Goal: Task Accomplishment & Management: Manage account settings

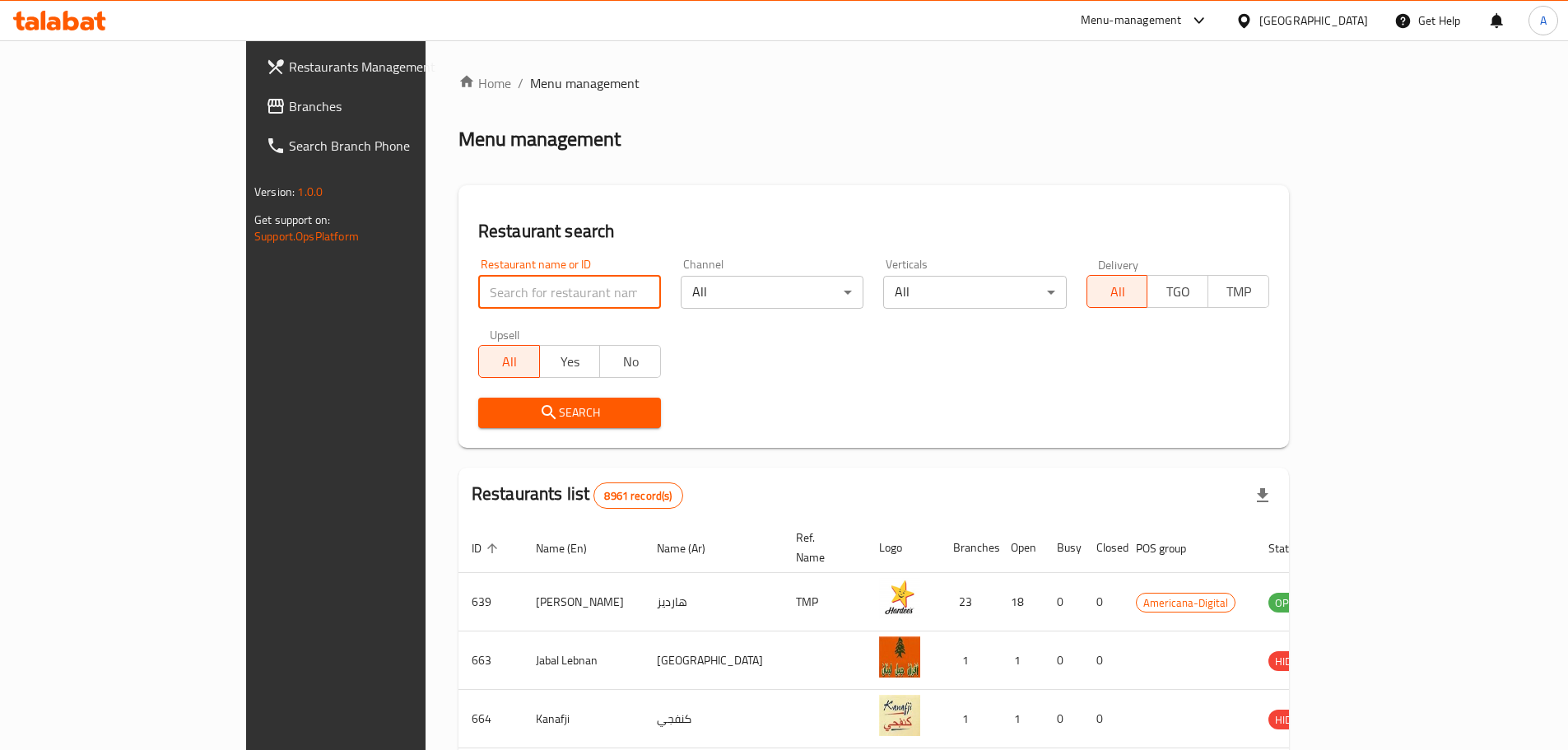
click at [479, 291] on input "search" at bounding box center [570, 292] width 183 height 33
type input "karak spicy"
click button "Search" at bounding box center [570, 413] width 183 height 31
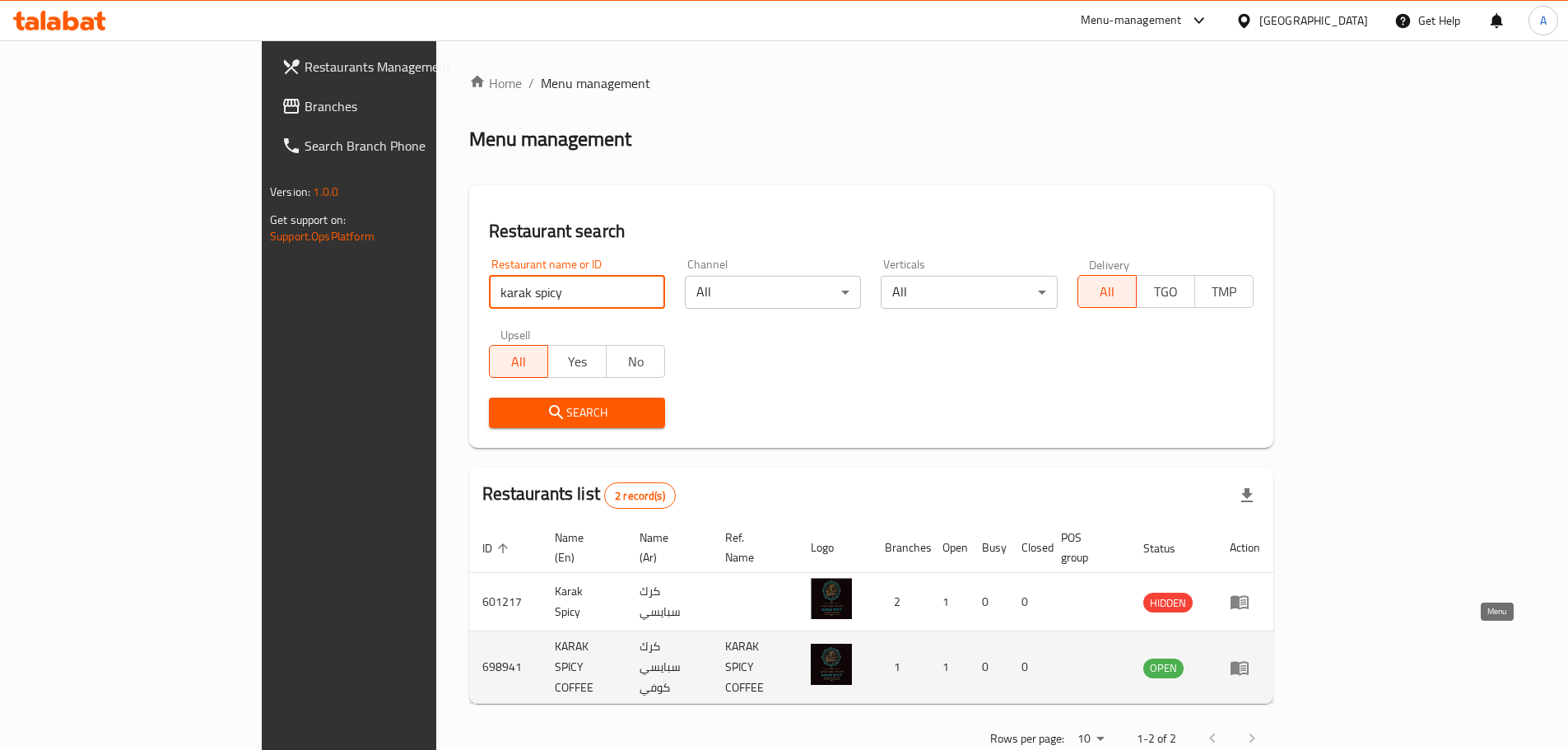
click at [1249, 662] on icon "enhanced table" at bounding box center [1239, 668] width 18 height 14
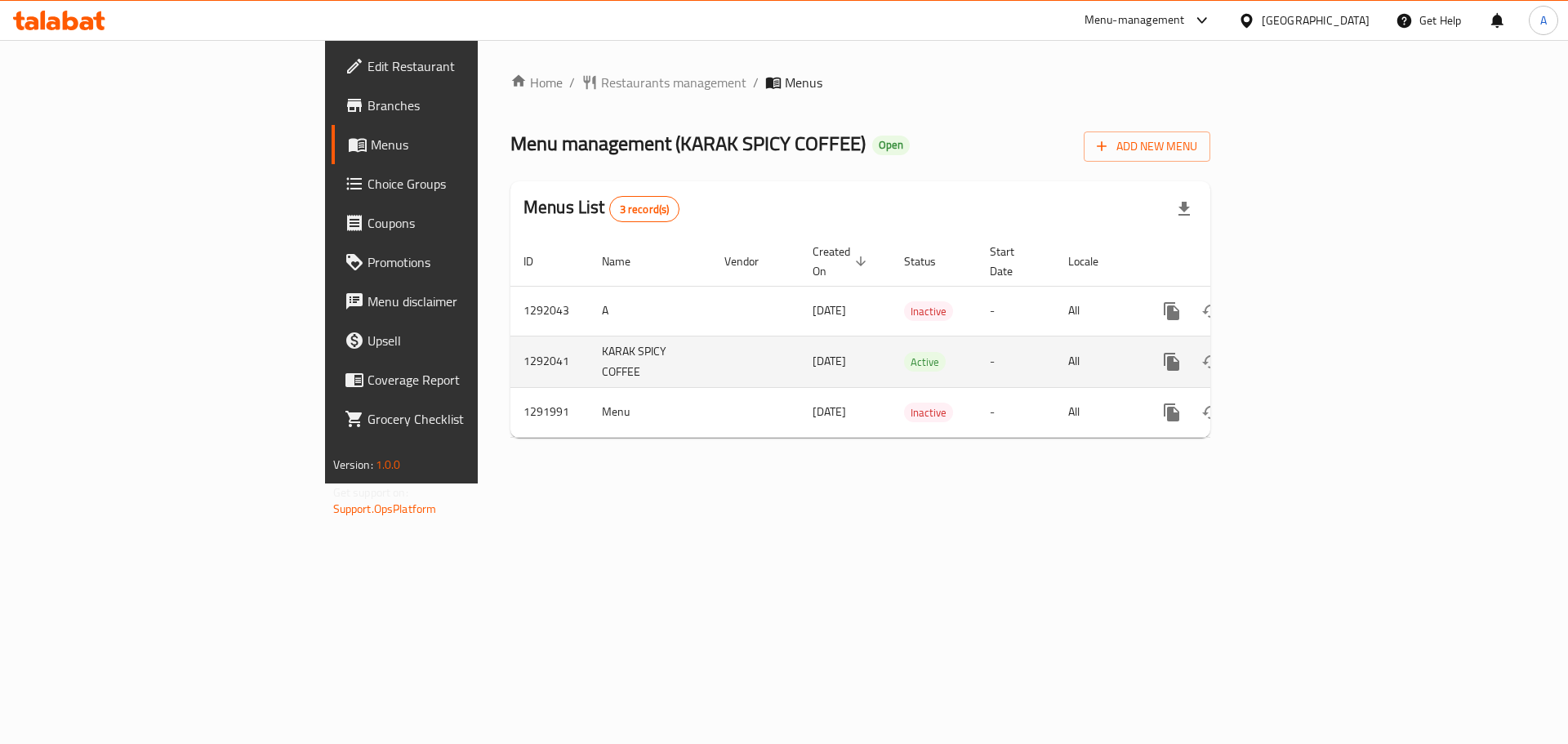
click at [1299, 352] on icon "enhanced table" at bounding box center [1289, 362] width 20 height 20
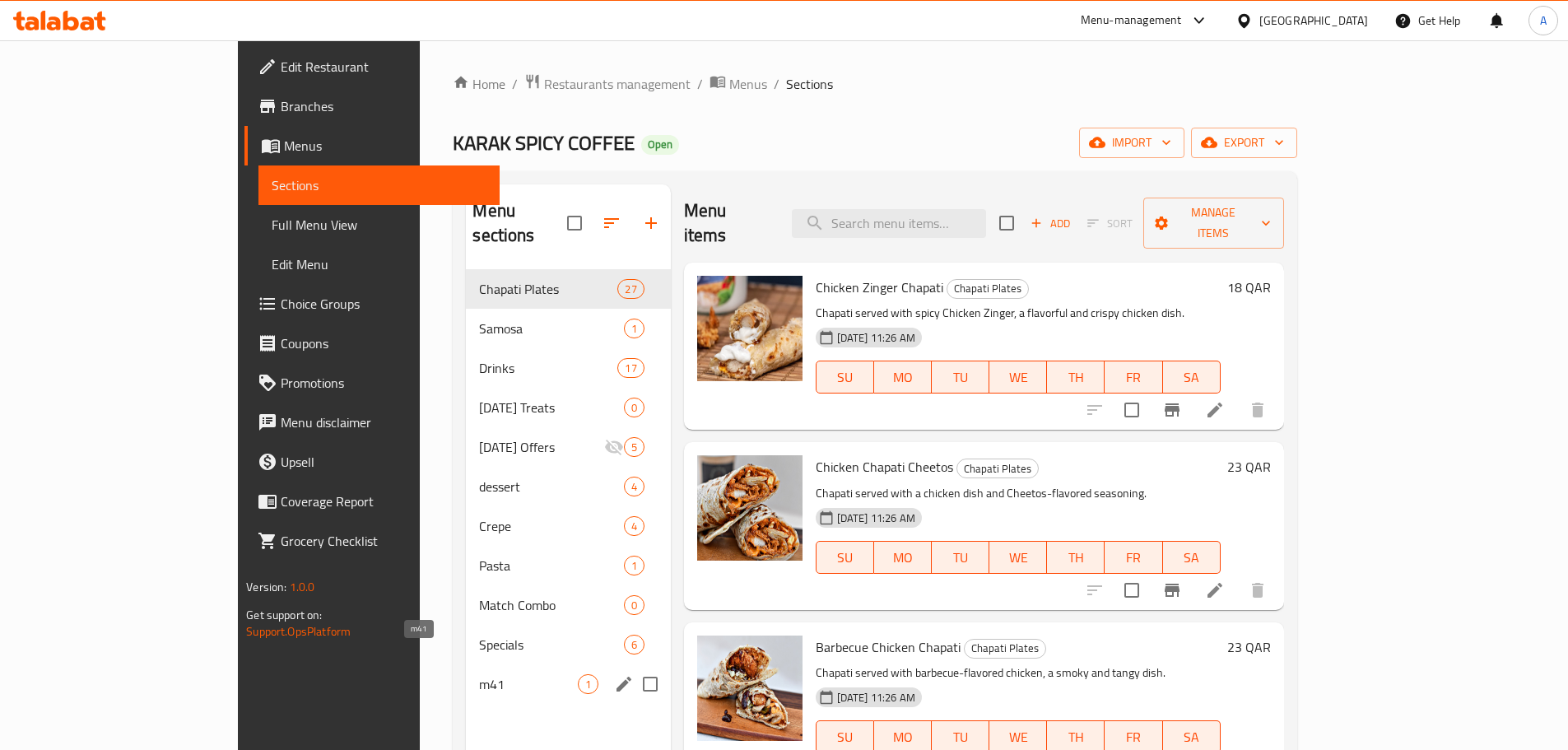
click at [479, 674] on span "m41" at bounding box center [528, 684] width 98 height 20
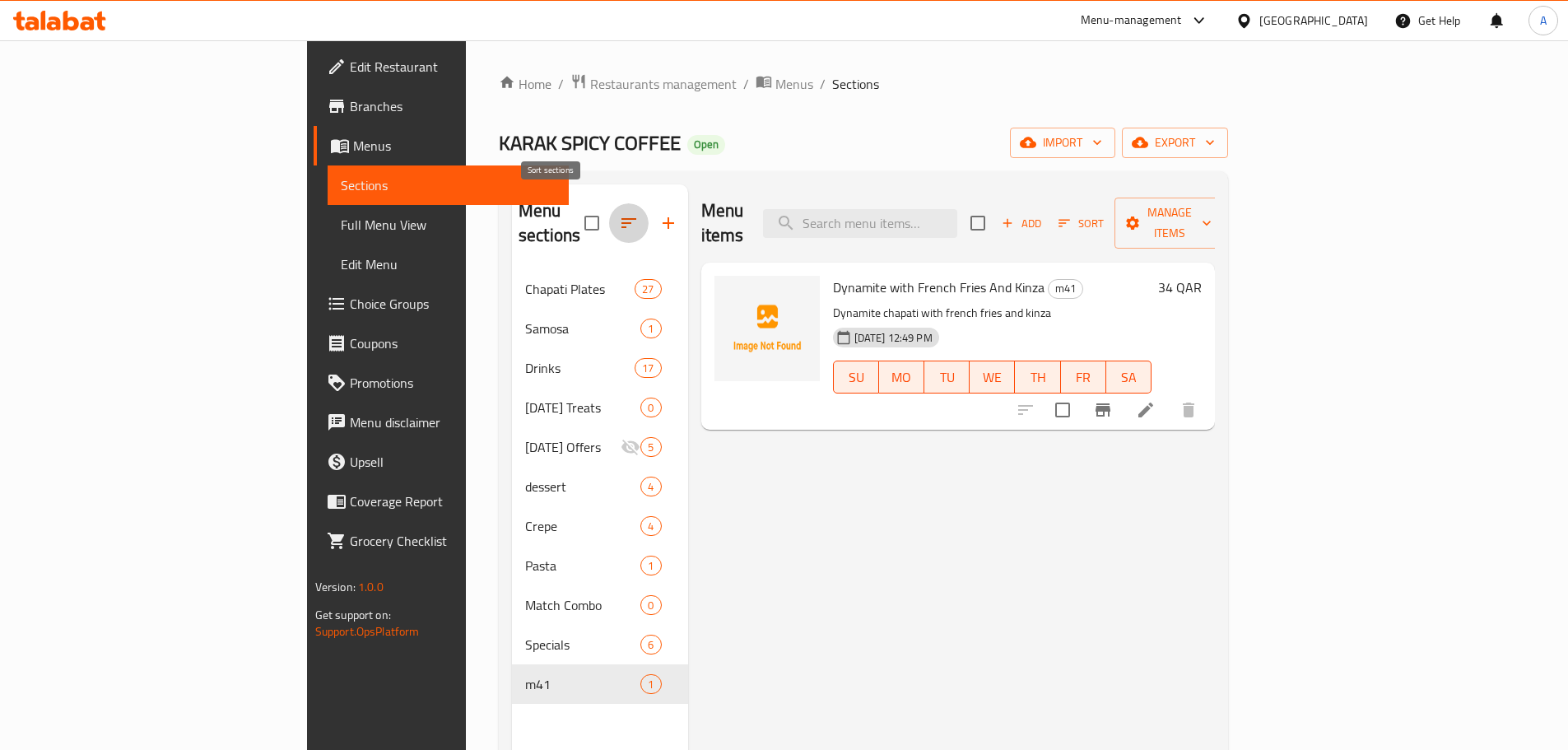
click at [619, 214] on icon "button" at bounding box center [629, 223] width 20 height 20
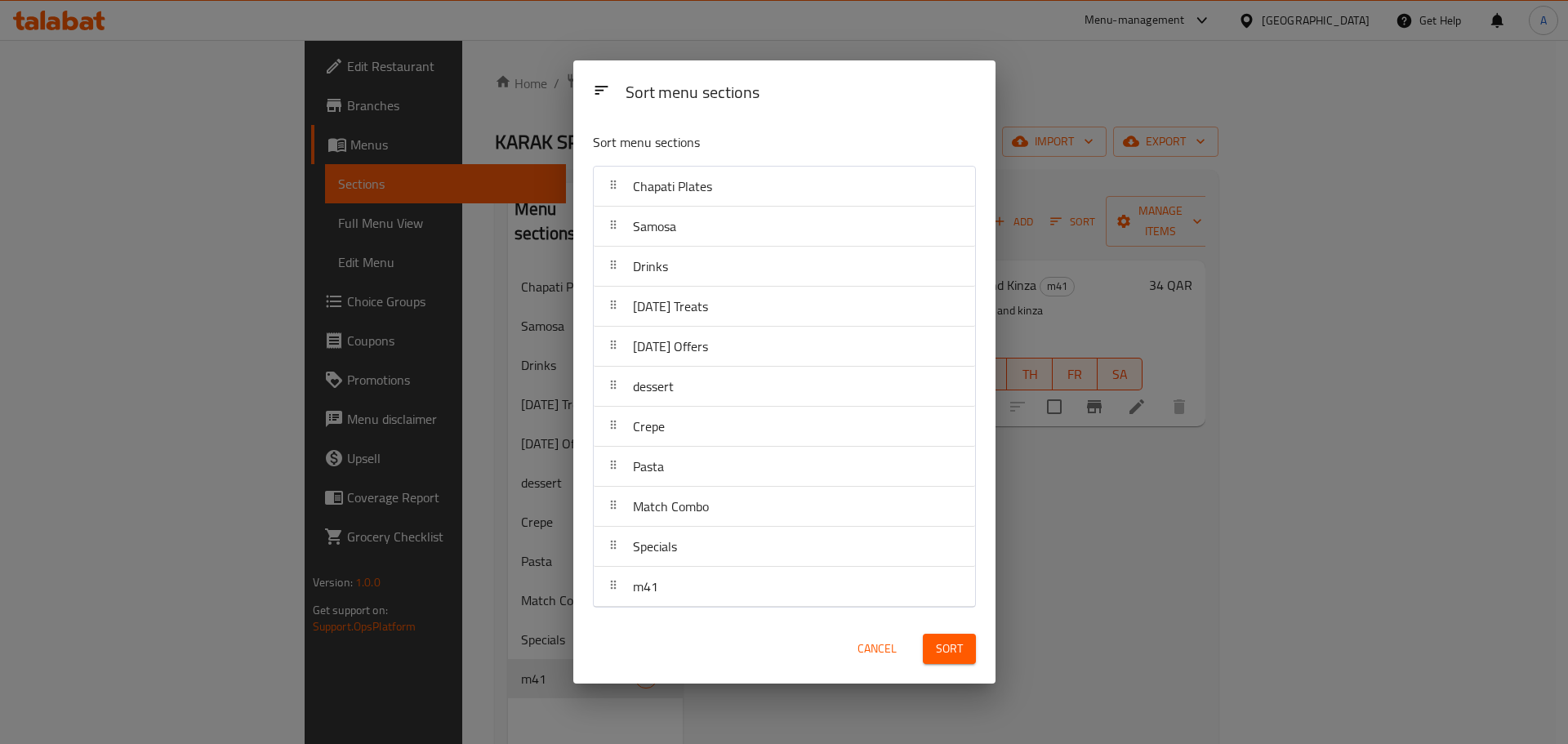
click at [699, 576] on div "m41" at bounding box center [784, 586] width 368 height 39
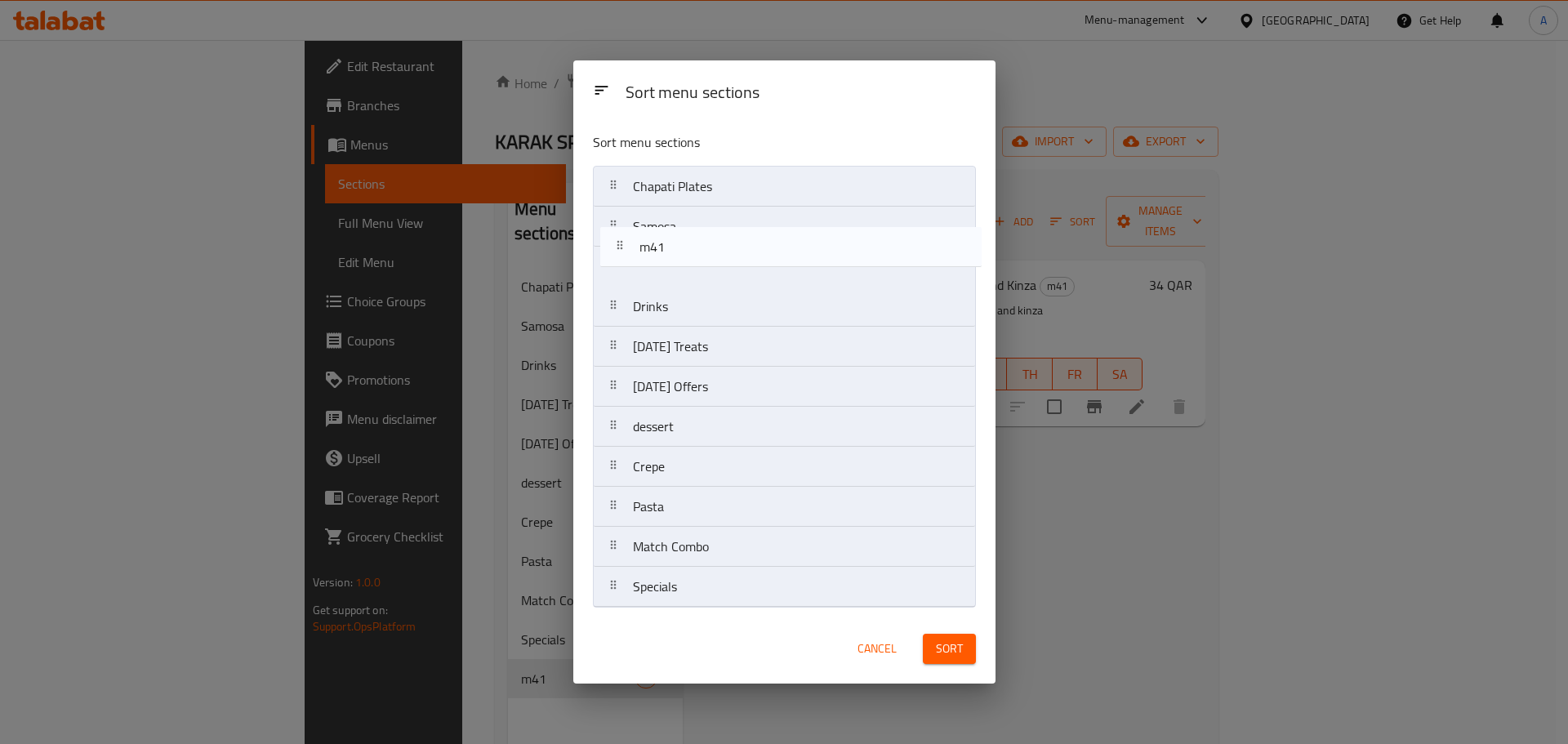
drag, startPoint x: 700, startPoint y: 587, endPoint x: 706, endPoint y: 191, distance: 396.0
click at [706, 191] on nav "Chapati Plates Samosa Drinks [DATE] Treats [DATE] Offers dessert Crepe Pasta Ma…" at bounding box center [785, 386] width 383 height 442
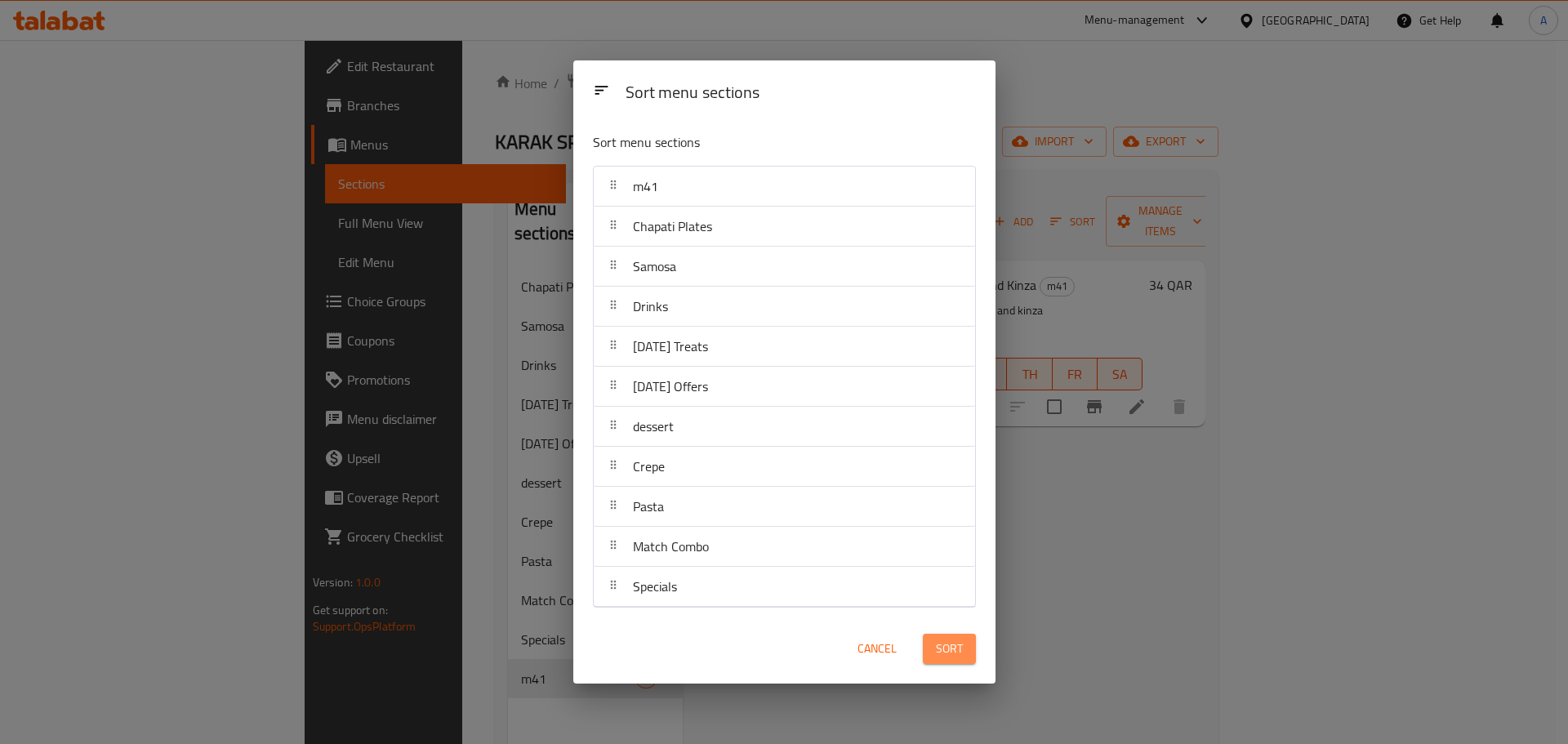
click at [956, 649] on span "Sort" at bounding box center [949, 649] width 27 height 20
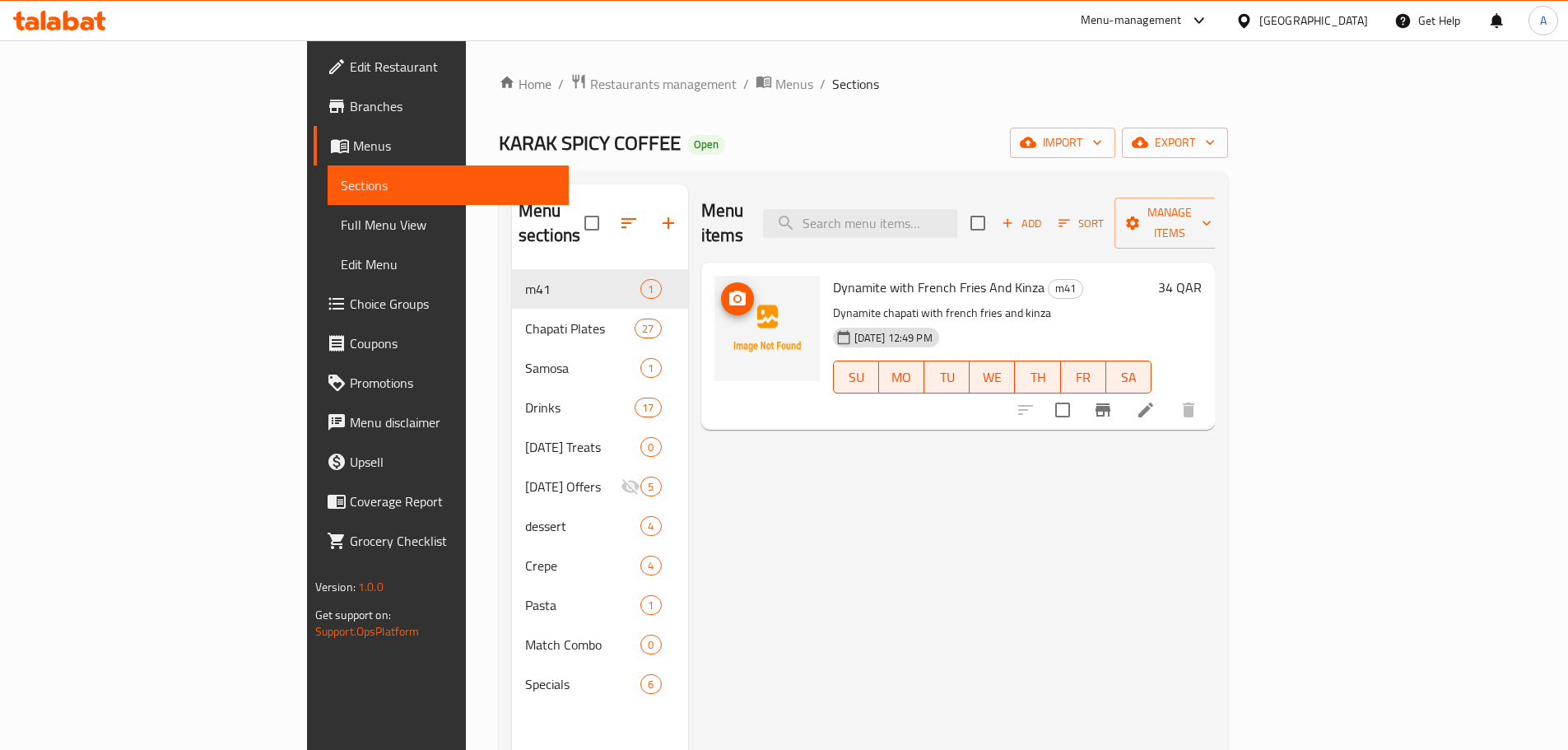
click at [714, 289] on img at bounding box center [767, 329] width 106 height 106
click at [728, 289] on icon "upload picture" at bounding box center [737, 299] width 20 height 20
click at [714, 299] on img at bounding box center [767, 329] width 106 height 106
click at [728, 289] on icon "upload picture" at bounding box center [737, 299] width 20 height 20
click at [730, 290] on icon "upload picture" at bounding box center [737, 297] width 16 height 14
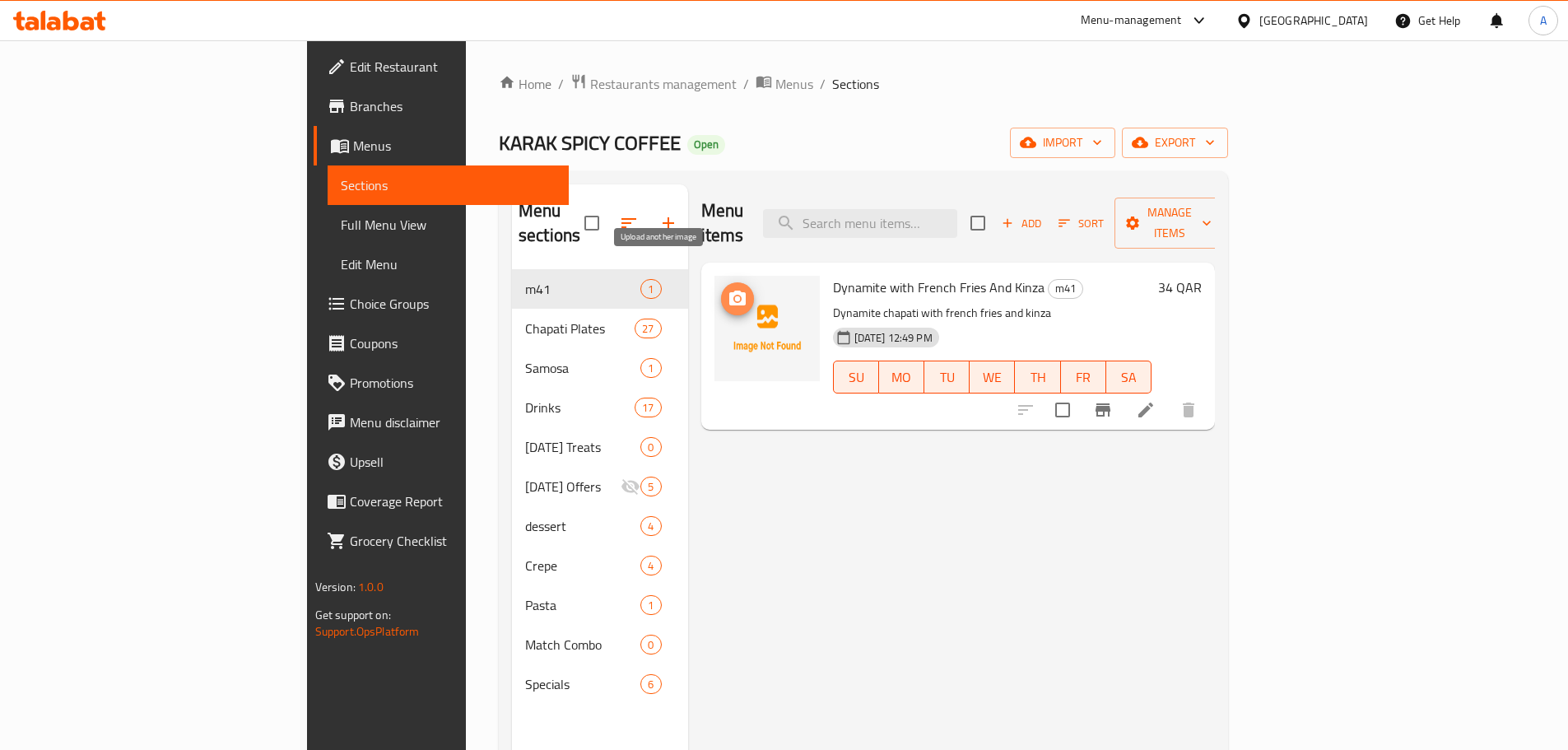
click at [721, 289] on span "upload picture" at bounding box center [737, 299] width 33 height 20
